Goal: Task Accomplishment & Management: Manage account settings

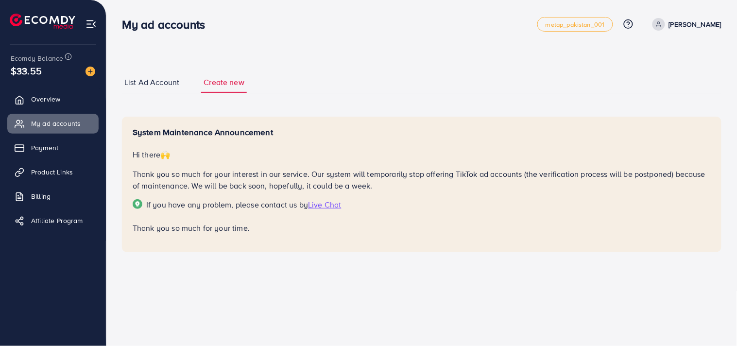
click at [136, 152] on p "Hi there 🙌" at bounding box center [422, 155] width 578 height 12
drag, startPoint x: 128, startPoint y: 129, endPoint x: 308, endPoint y: 125, distance: 180.2
click at [308, 125] on div "System Maintenance Announcement Hi there 🙌 Thank you so much for your interest …" at bounding box center [421, 185] width 599 height 136
drag, startPoint x: 131, startPoint y: 171, endPoint x: 634, endPoint y: 205, distance: 504.2
click at [633, 208] on div "System Maintenance Announcement Hi there 🙌 Thank you so much for your interest …" at bounding box center [421, 185] width 599 height 136
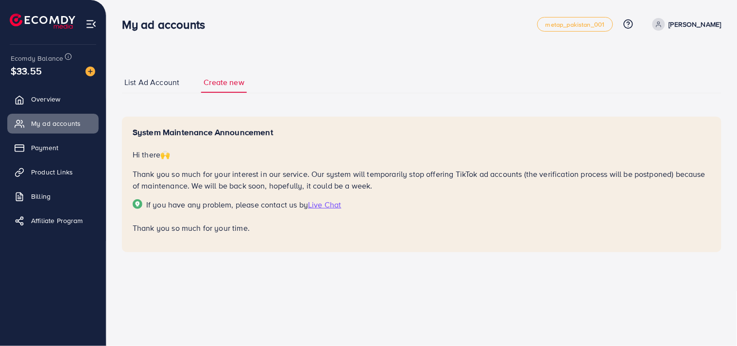
click at [368, 189] on p "Thank you so much for your interest in our service. Our system will temporarily…" at bounding box center [422, 179] width 578 height 23
click at [383, 187] on p "Thank you so much for your interest in our service. Our system will temporarily…" at bounding box center [422, 179] width 578 height 23
click at [322, 193] on div "System Maintenance Announcement Hi there 🙌 Thank you so much for your interest …" at bounding box center [422, 180] width 578 height 107
drag, startPoint x: 269, startPoint y: 182, endPoint x: 343, endPoint y: 181, distance: 73.3
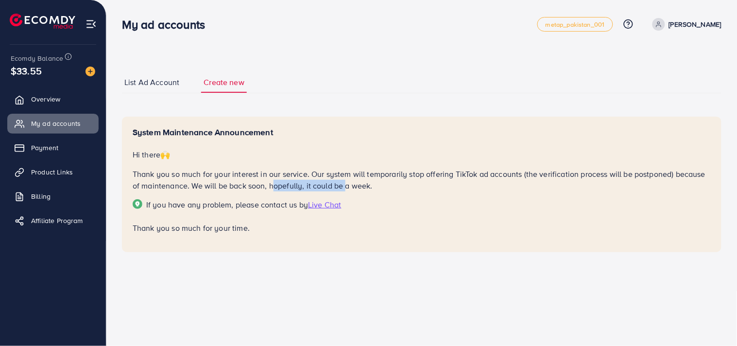
click at [343, 181] on p "Thank you so much for your interest in our service. Our system will temporarily…" at bounding box center [422, 179] width 578 height 23
drag, startPoint x: 345, startPoint y: 187, endPoint x: 379, endPoint y: 183, distance: 34.2
click at [379, 183] on p "Thank you so much for your interest in our service. Our system will temporarily…" at bounding box center [422, 179] width 578 height 23
click at [47, 98] on span "Overview" at bounding box center [48, 99] width 29 height 10
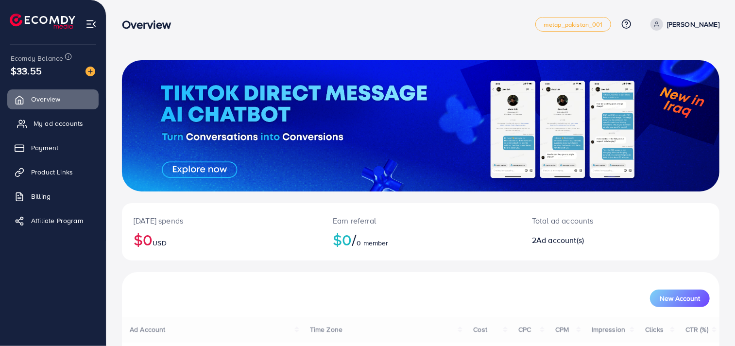
click at [64, 119] on span "My ad accounts" at bounding box center [59, 123] width 50 height 10
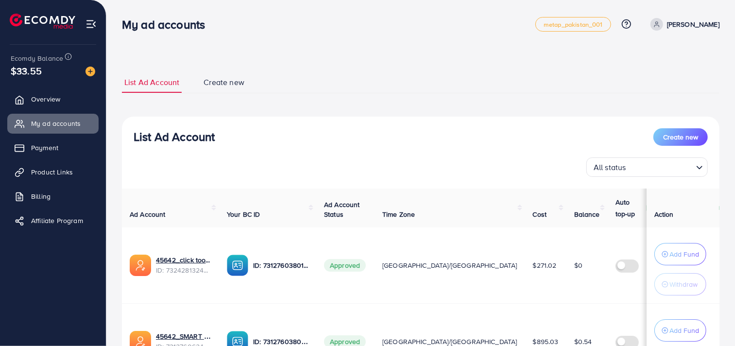
click at [346, 143] on div "List Ad Account Create new" at bounding box center [421, 136] width 574 height 17
click at [390, 300] on td "[GEOGRAPHIC_DATA]/[GEOGRAPHIC_DATA]" at bounding box center [449, 265] width 151 height 76
